Goal: Information Seeking & Learning: Check status

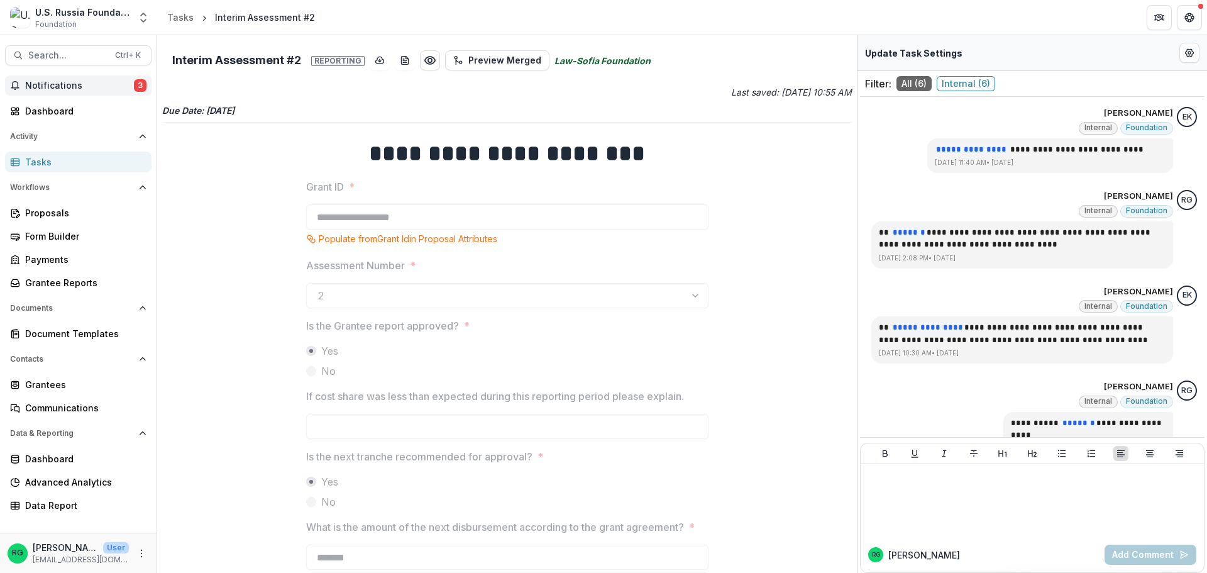
click at [57, 83] on span "Notifications" at bounding box center [79, 85] width 109 height 11
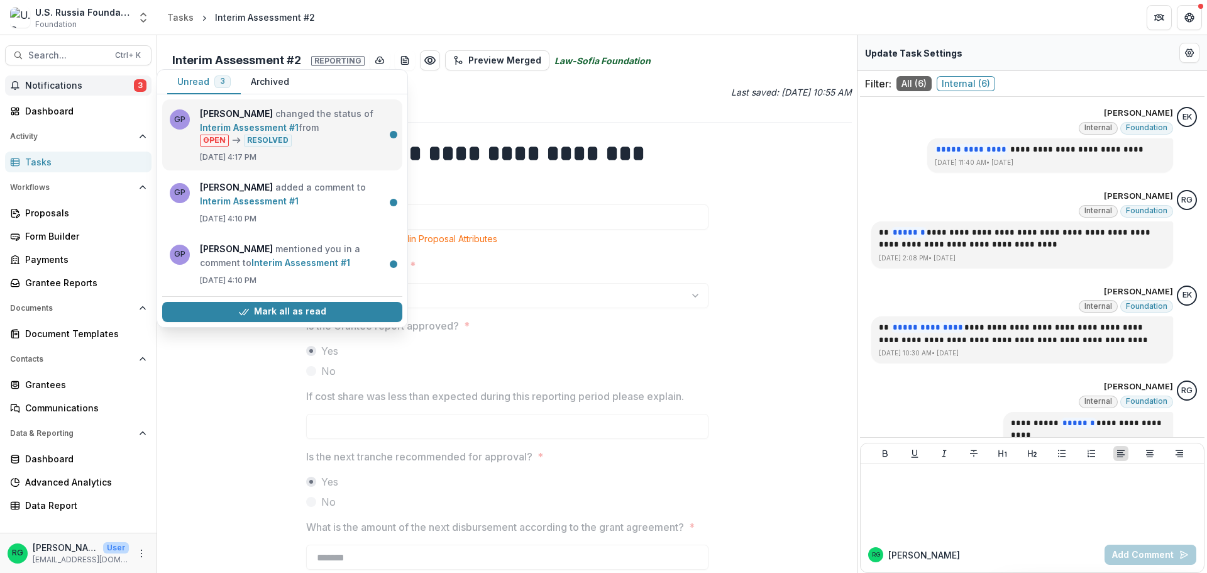
click at [299, 123] on link "Interim Assessment #1" at bounding box center [249, 127] width 99 height 11
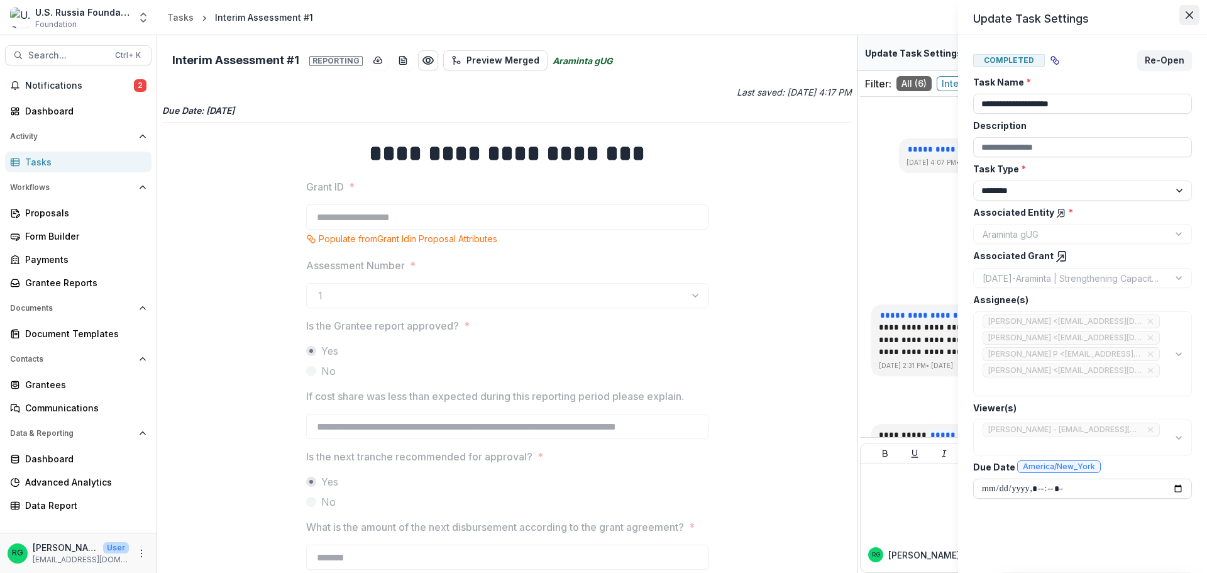
click at [1187, 16] on icon "Close" at bounding box center [1189, 15] width 8 height 8
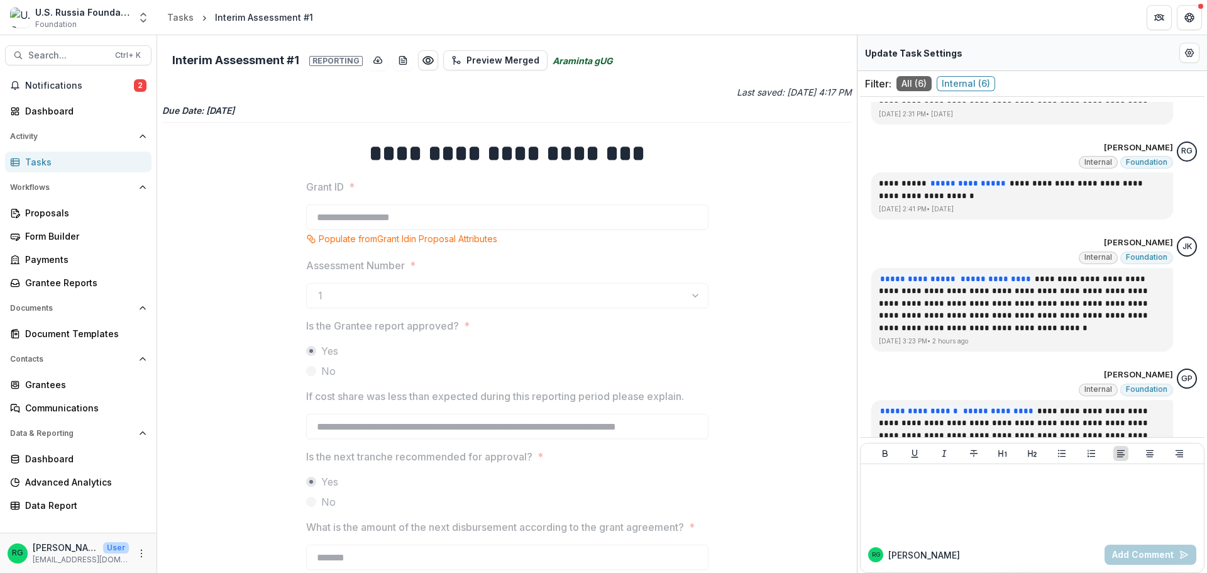
scroll to position [378, 0]
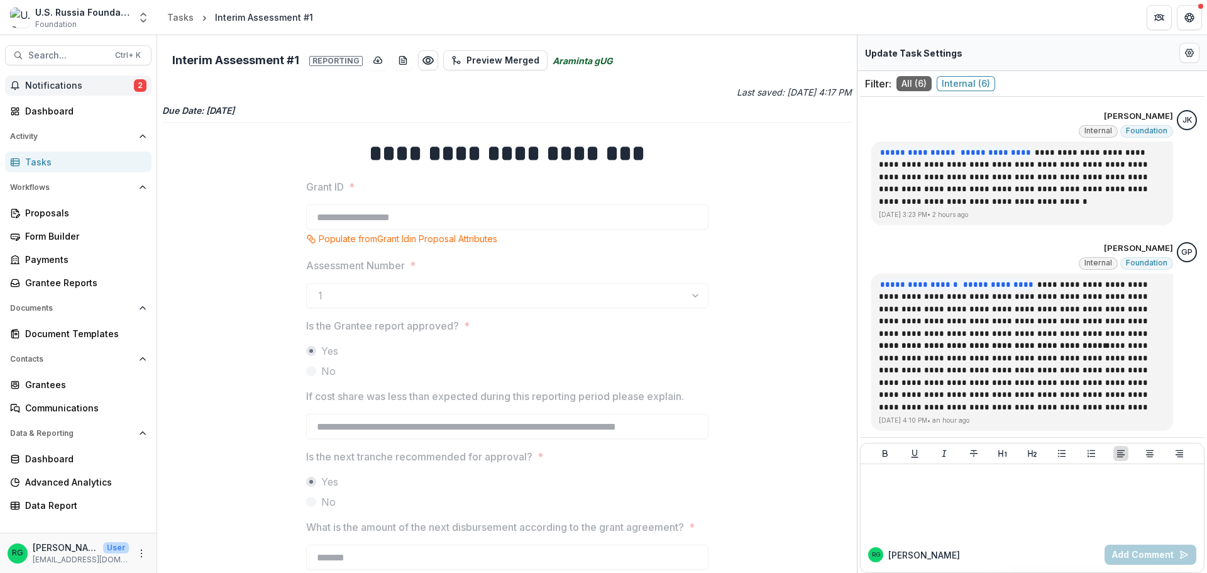
click at [67, 78] on button "Notifications 2" at bounding box center [78, 85] width 146 height 20
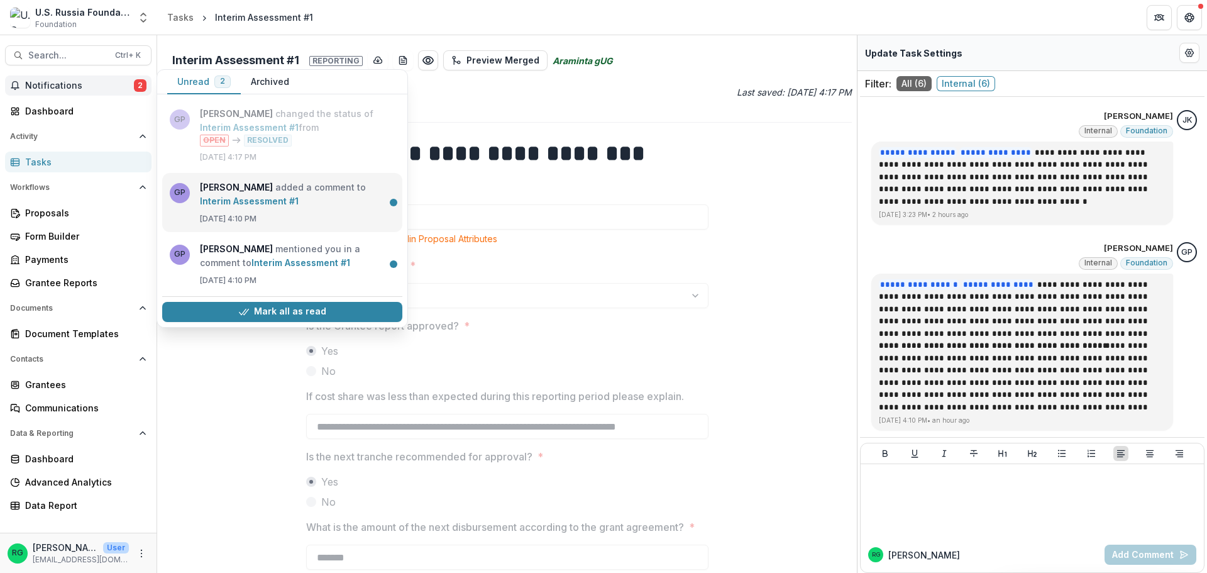
click at [299, 201] on link "Interim Assessment #1" at bounding box center [249, 200] width 99 height 11
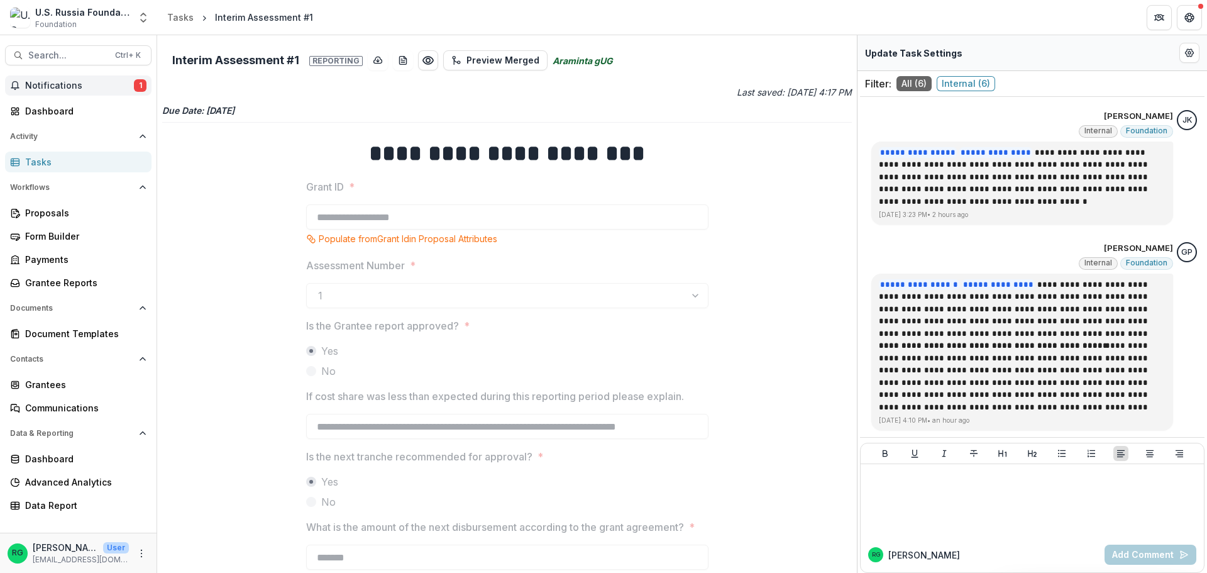
click at [75, 89] on span "Notifications" at bounding box center [79, 85] width 109 height 11
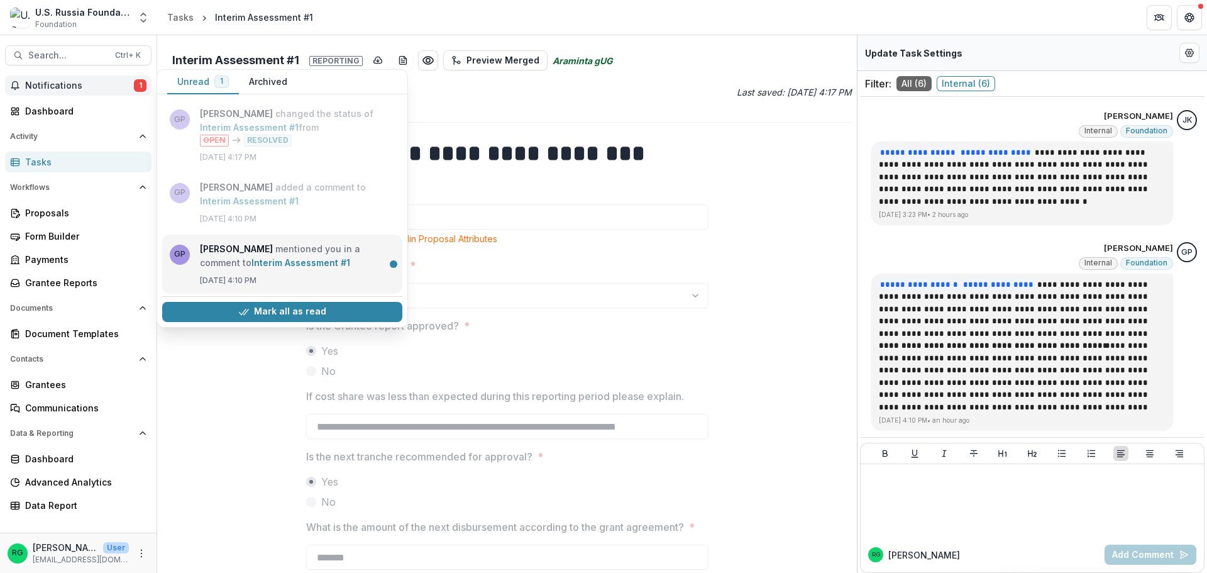
click at [269, 257] on link "Interim Assessment #1" at bounding box center [300, 262] width 99 height 11
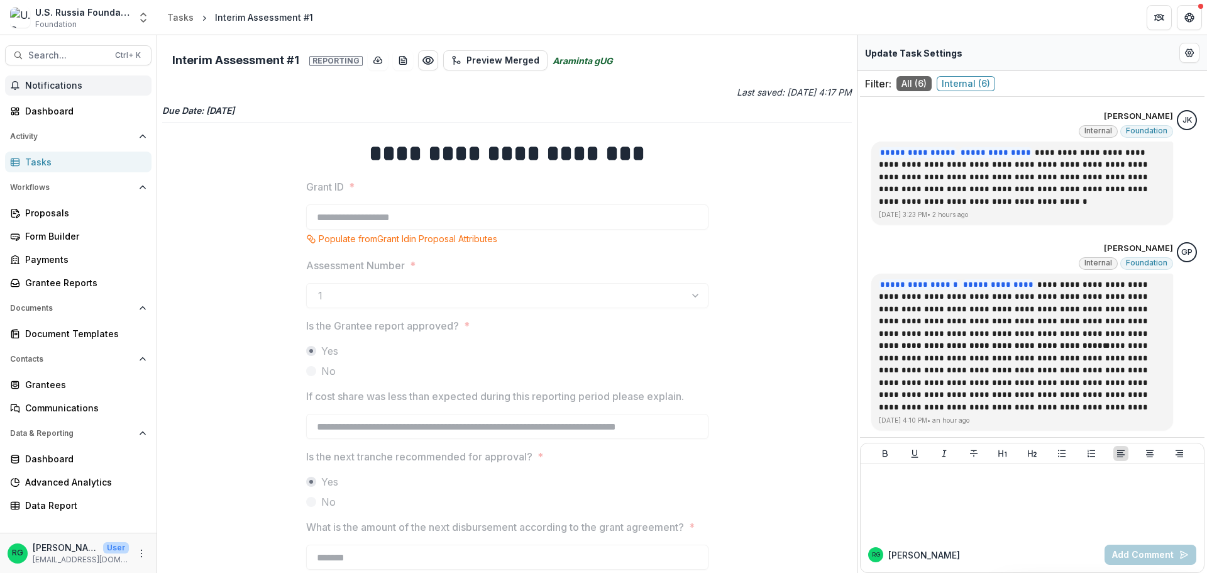
click at [50, 84] on span "Notifications" at bounding box center [85, 85] width 121 height 11
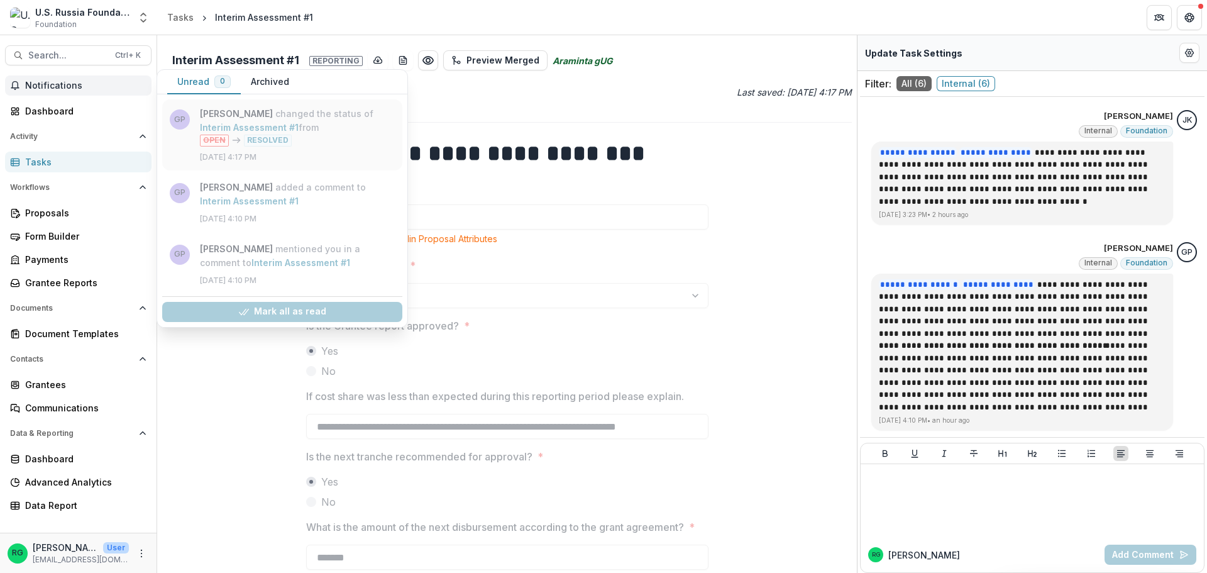
click at [299, 133] on link "Interim Assessment #1" at bounding box center [249, 127] width 99 height 11
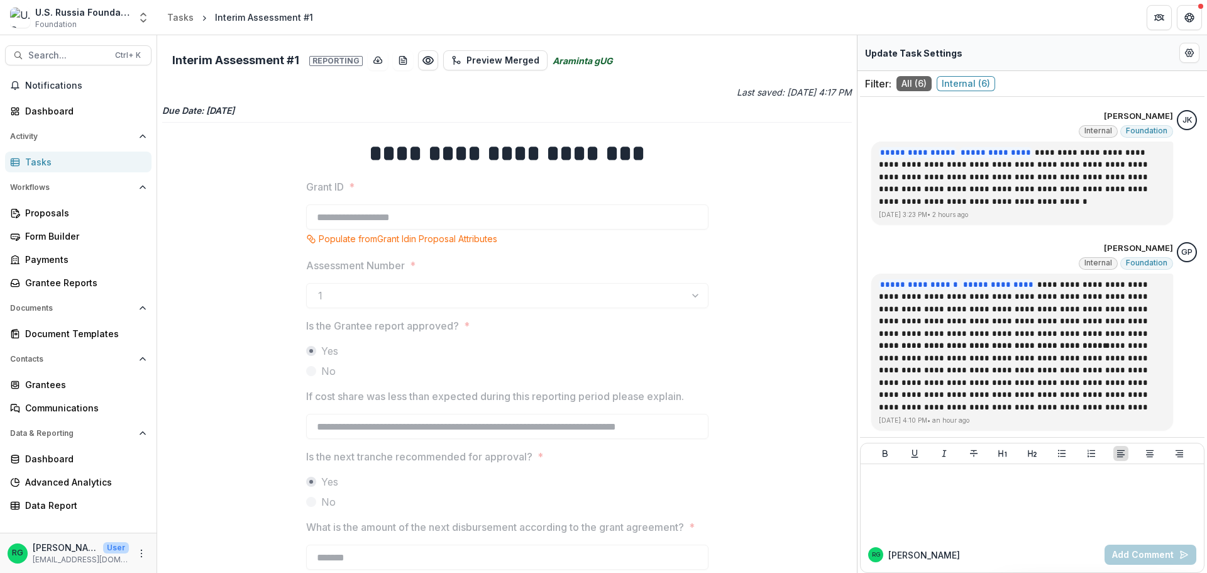
click at [41, 160] on div "Tasks" at bounding box center [83, 161] width 116 height 13
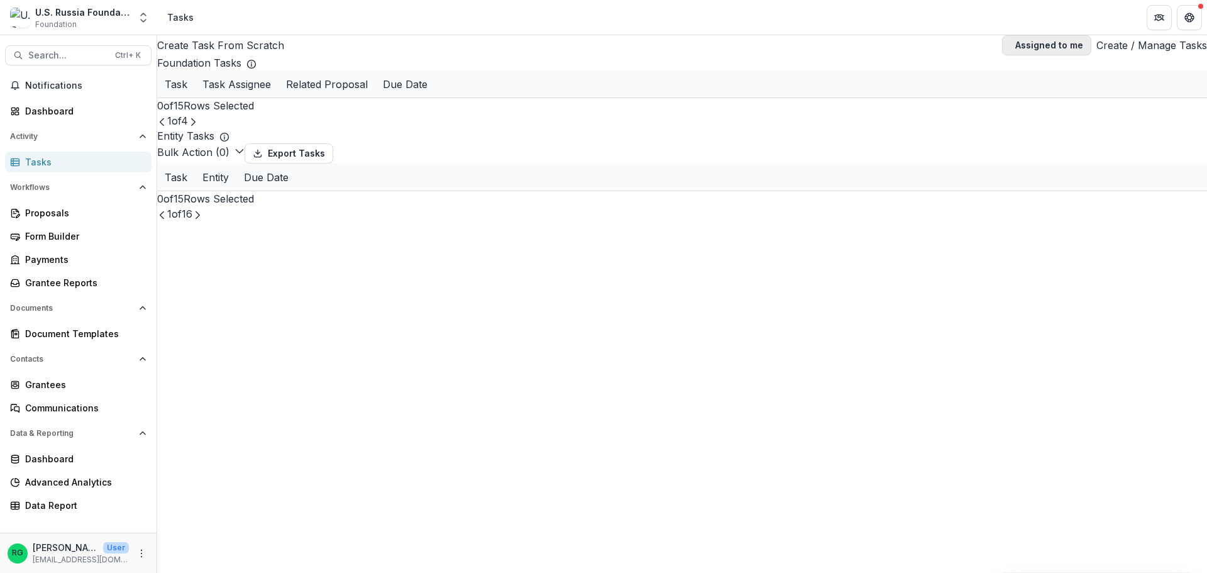
click at [1010, 45] on span "button" at bounding box center [1010, 45] width 0 height 0
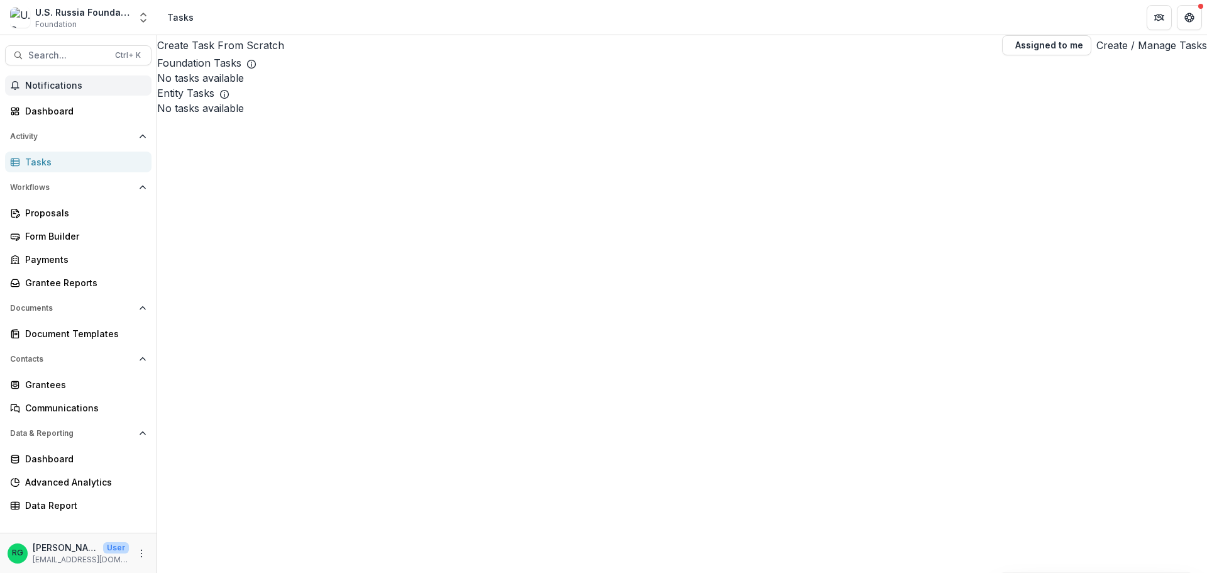
click at [53, 82] on span "Notifications" at bounding box center [85, 85] width 121 height 11
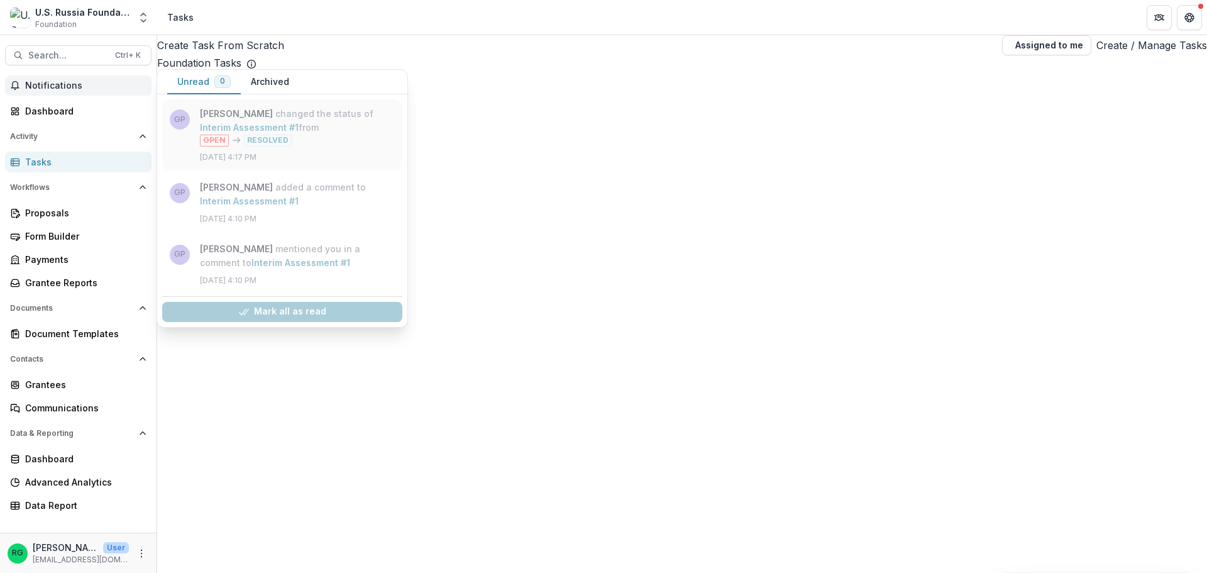
click at [299, 133] on link "Interim Assessment #1" at bounding box center [249, 127] width 99 height 11
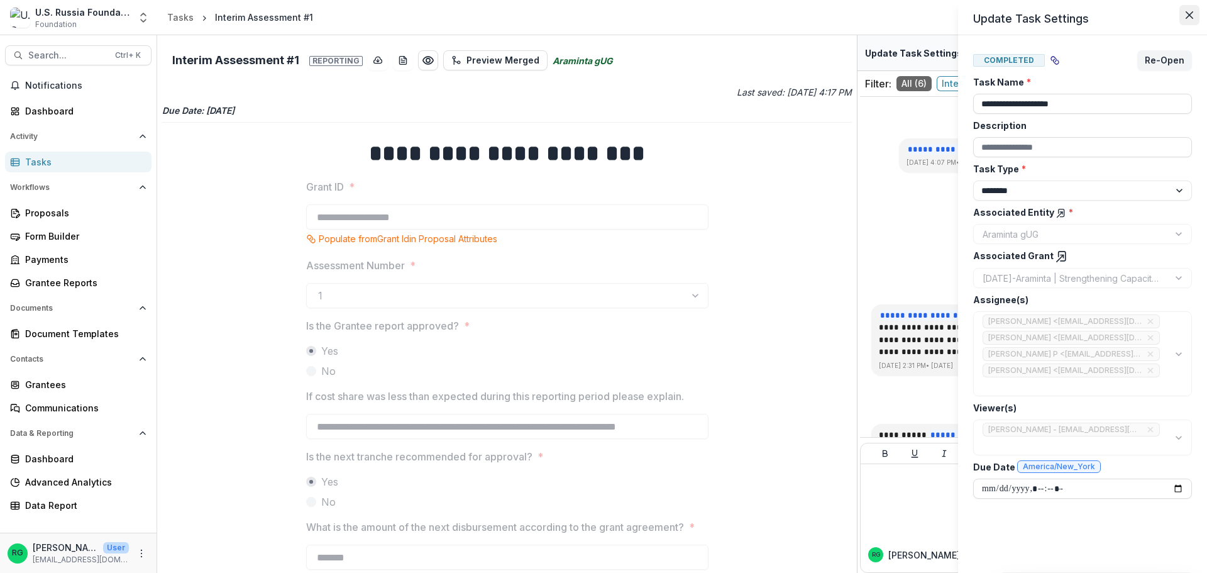
click at [1190, 13] on icon "Close" at bounding box center [1189, 15] width 8 height 8
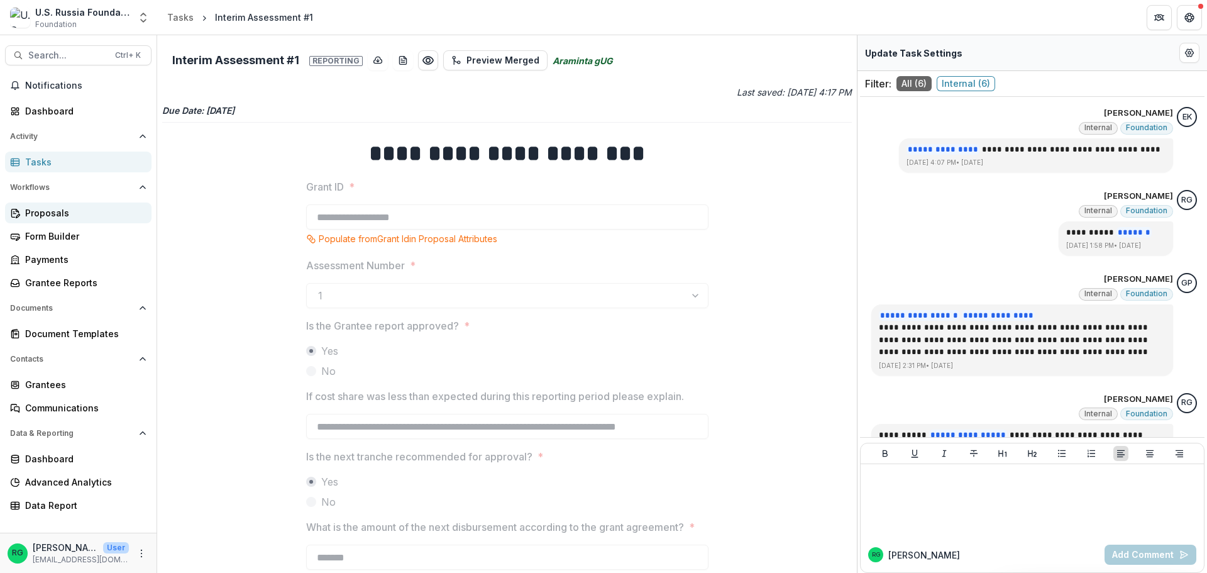
click at [41, 207] on div "Proposals" at bounding box center [83, 212] width 116 height 13
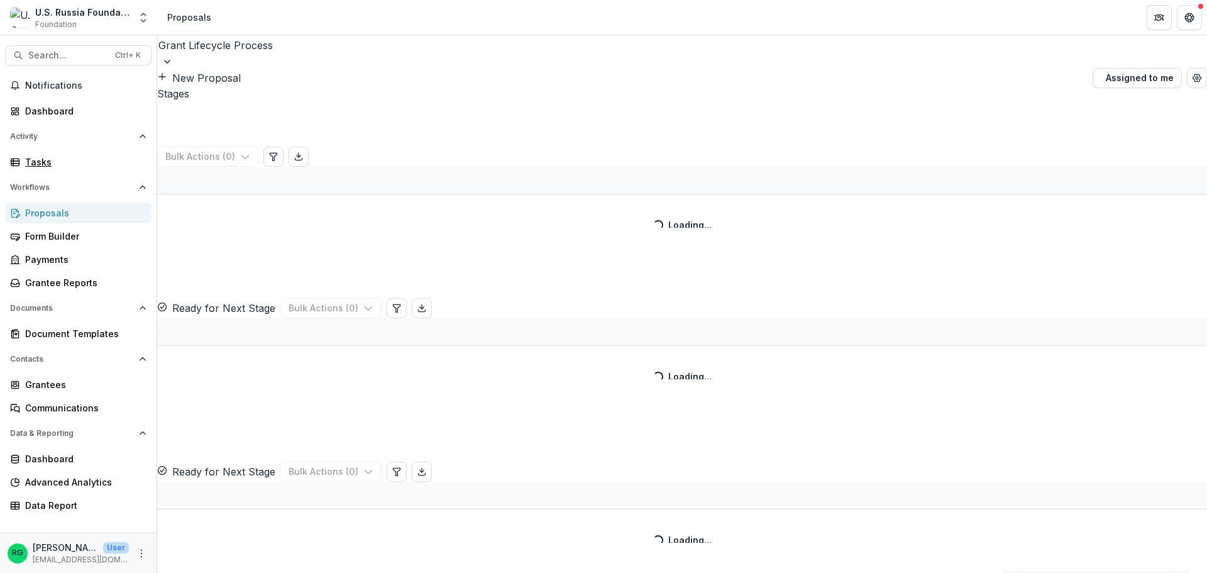
click at [47, 158] on div "Tasks" at bounding box center [83, 161] width 116 height 13
